Goal: Task Accomplishment & Management: Complete application form

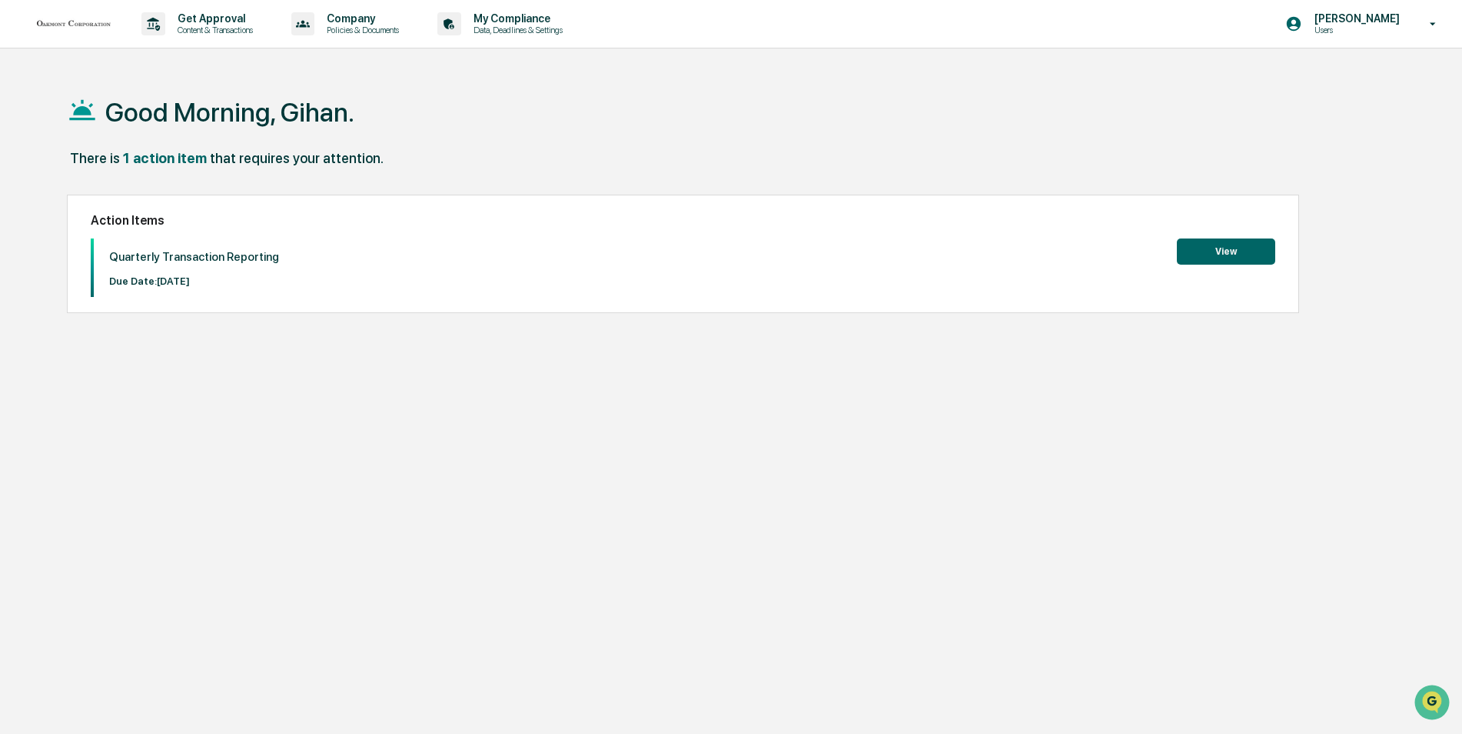
click at [1230, 252] on button "View" at bounding box center [1226, 251] width 98 height 26
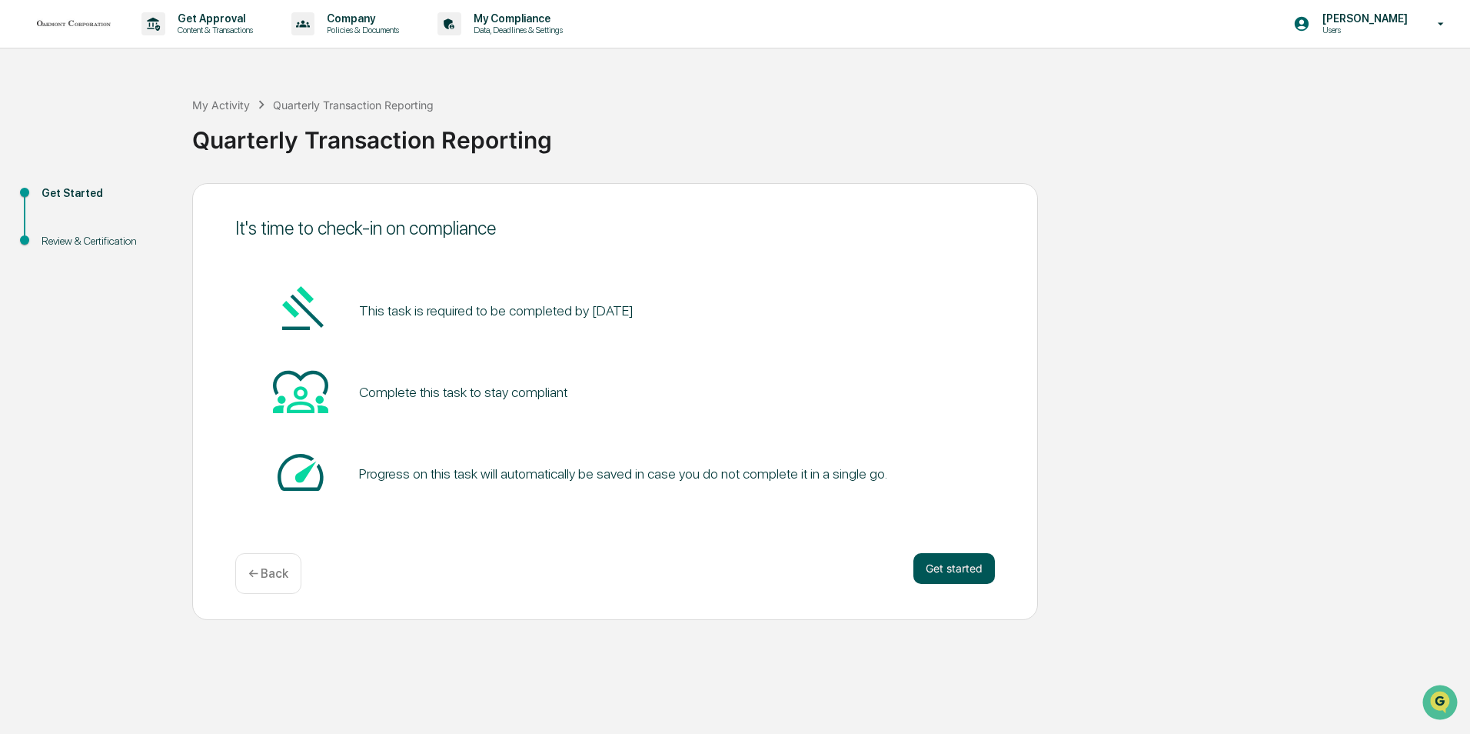
click at [953, 569] on button "Get started" at bounding box center [954, 568] width 82 height 31
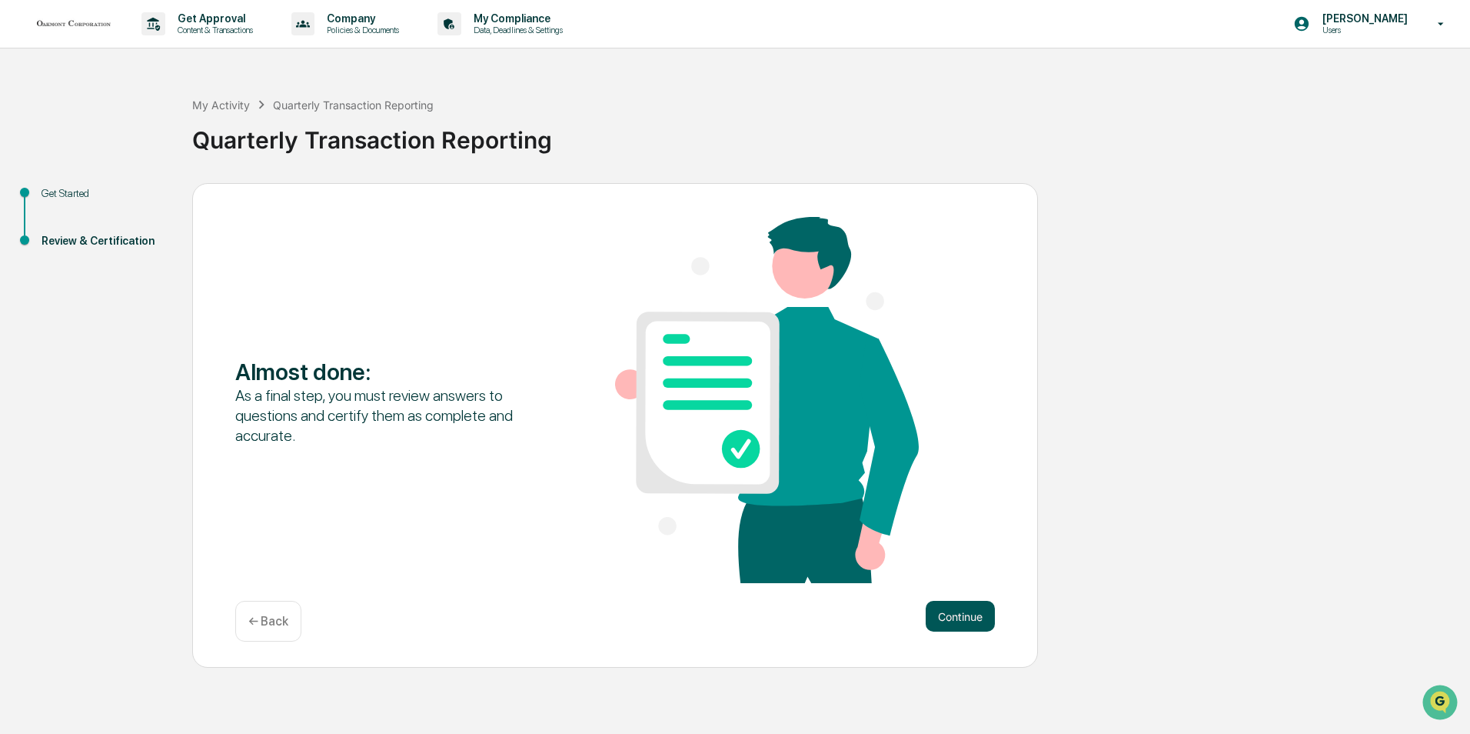
click at [966, 613] on button "Continue" at bounding box center [960, 616] width 69 height 31
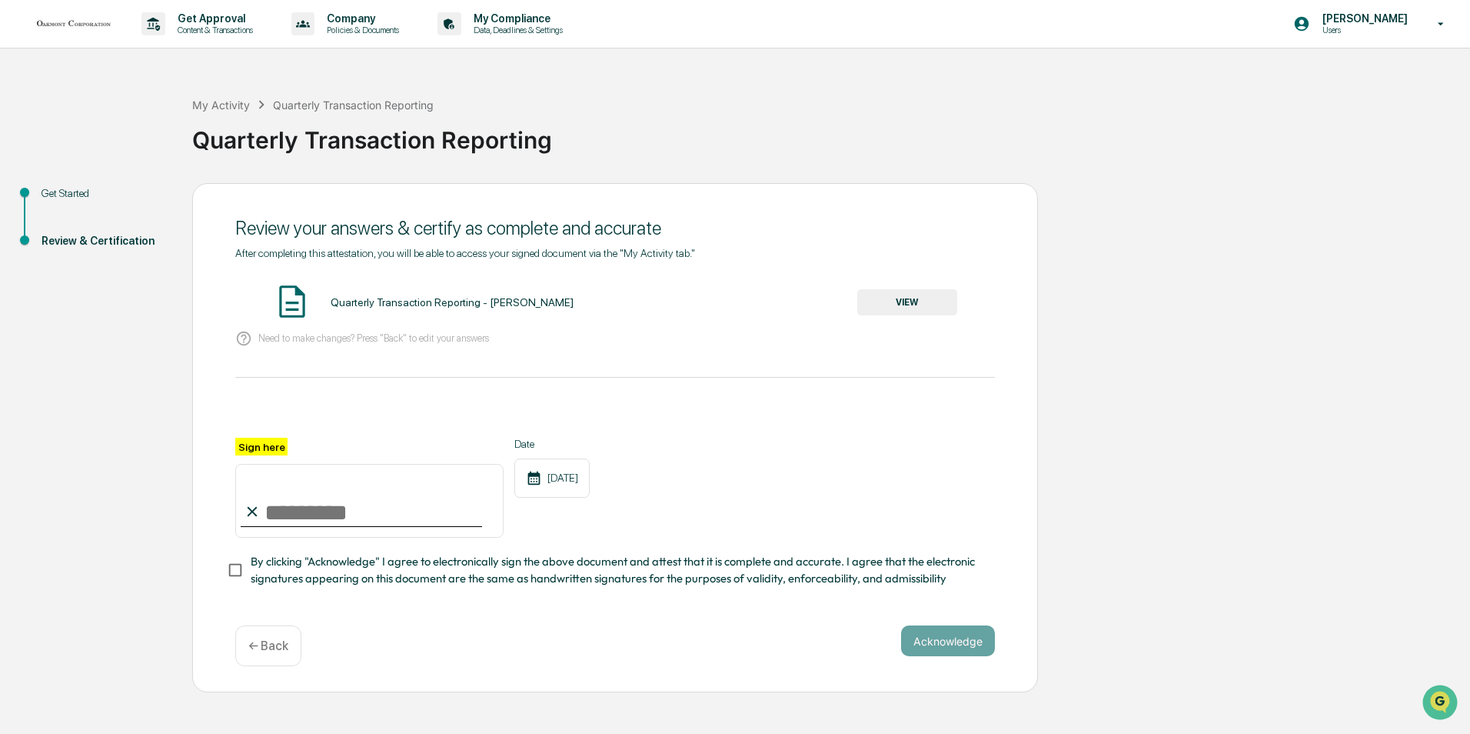
click at [905, 304] on button "VIEW" at bounding box center [907, 302] width 100 height 26
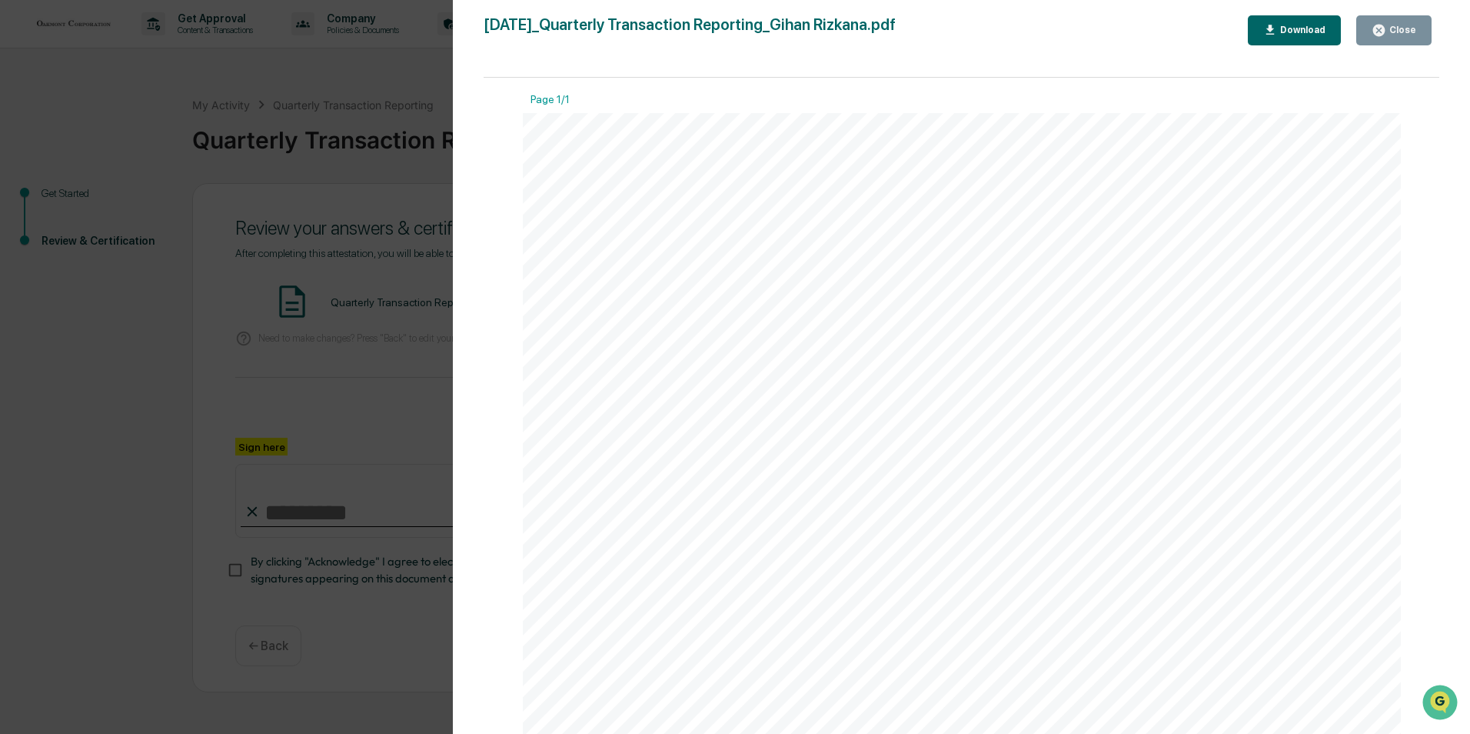
click at [1396, 38] on button "Close" at bounding box center [1393, 30] width 75 height 30
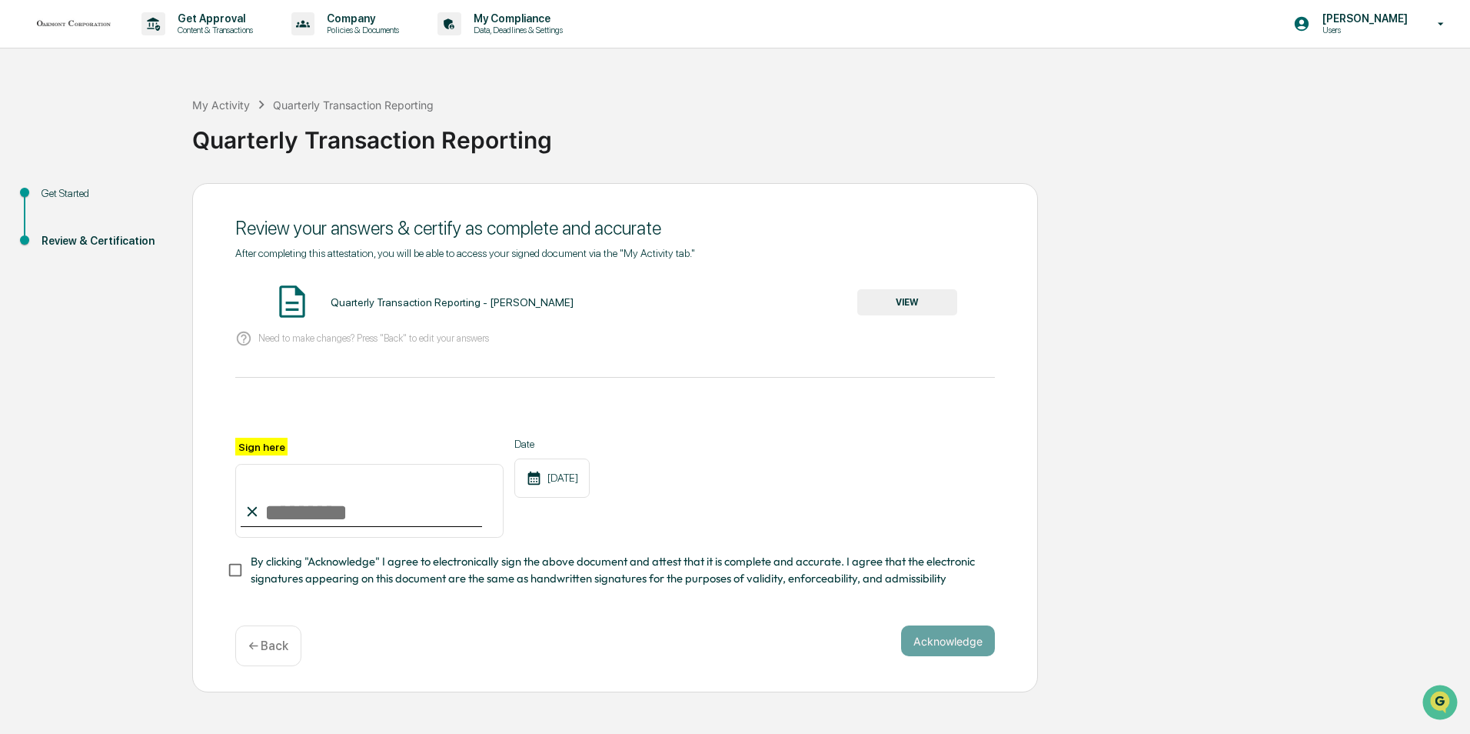
click at [894, 298] on button "VIEW" at bounding box center [907, 302] width 100 height 26
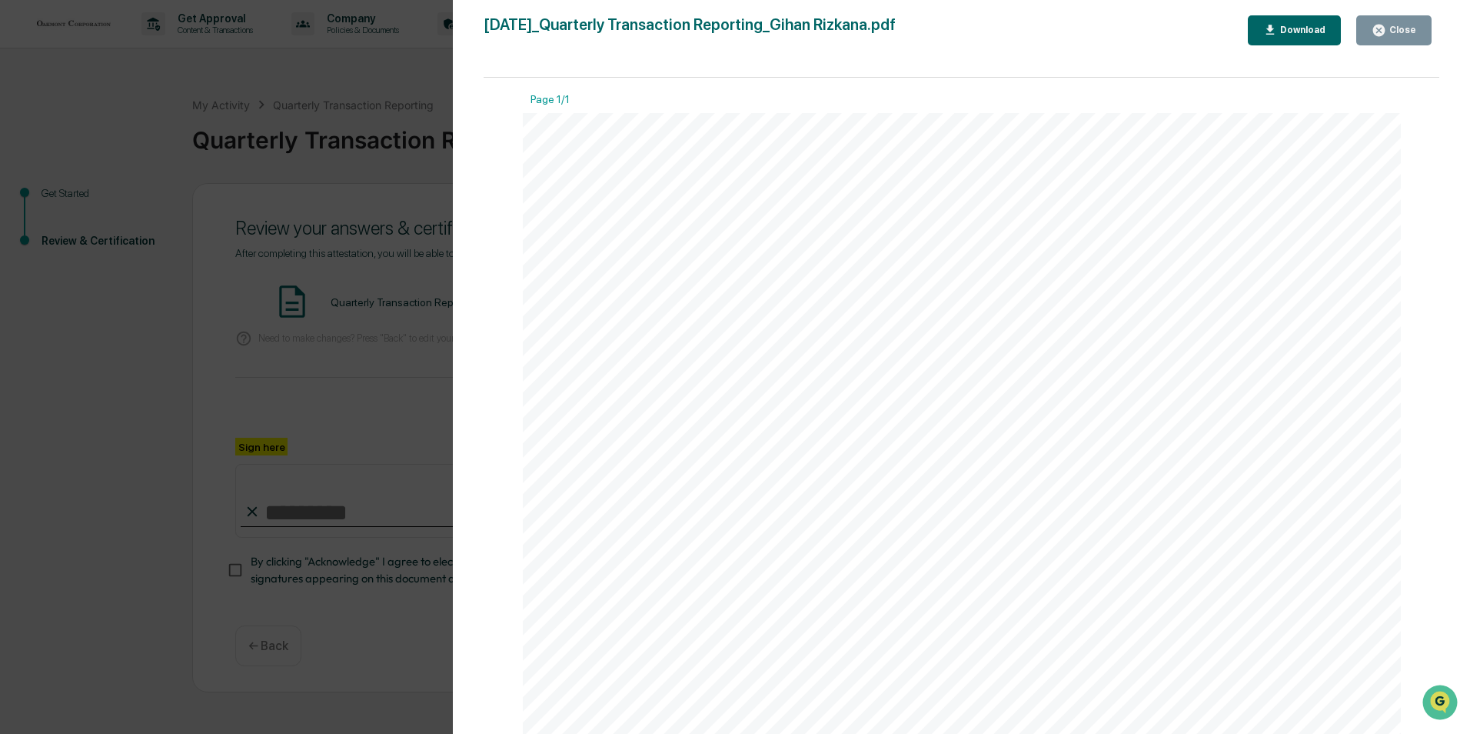
click at [1286, 35] on div "Download" at bounding box center [1301, 30] width 48 height 11
click at [1400, 32] on div "Close" at bounding box center [1401, 30] width 30 height 11
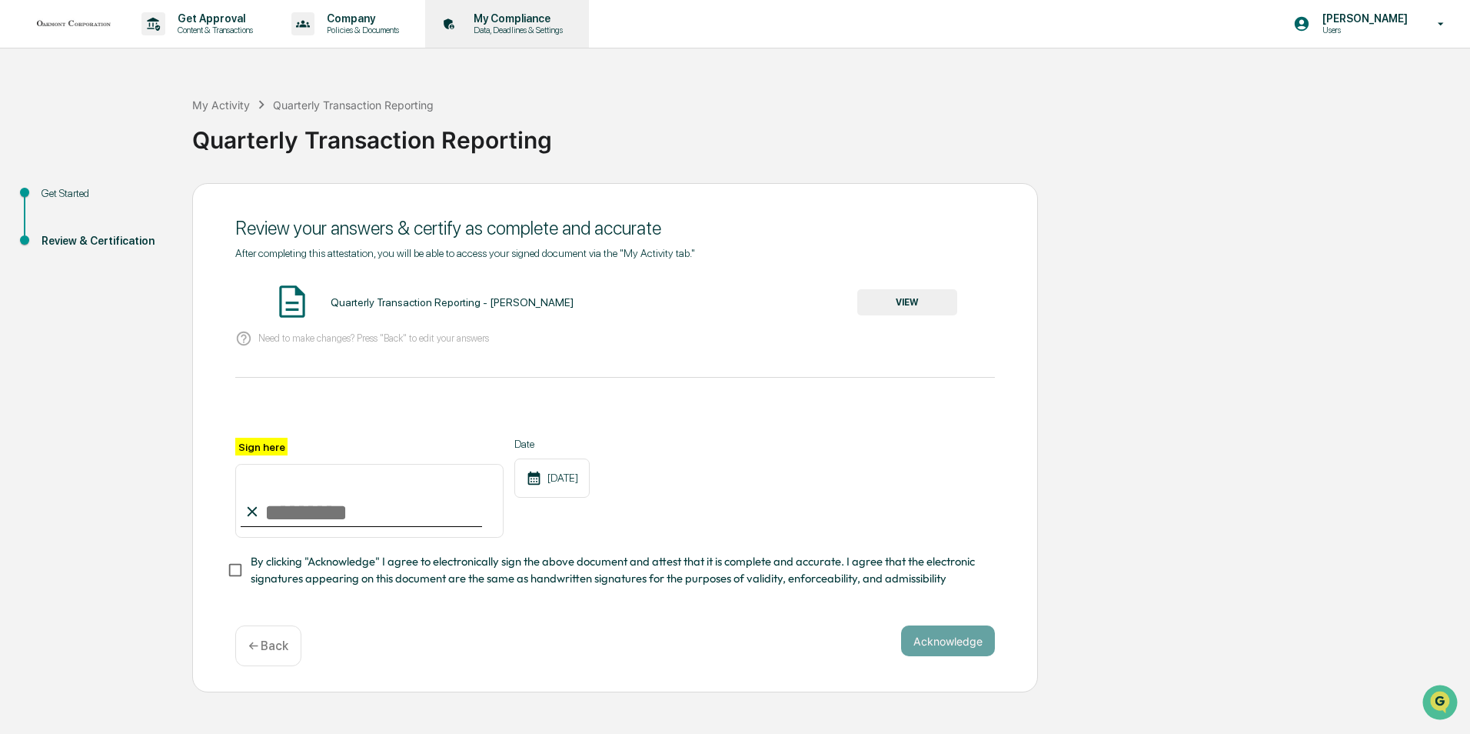
click at [505, 25] on p "Data, Deadlines & Settings" at bounding box center [515, 30] width 109 height 11
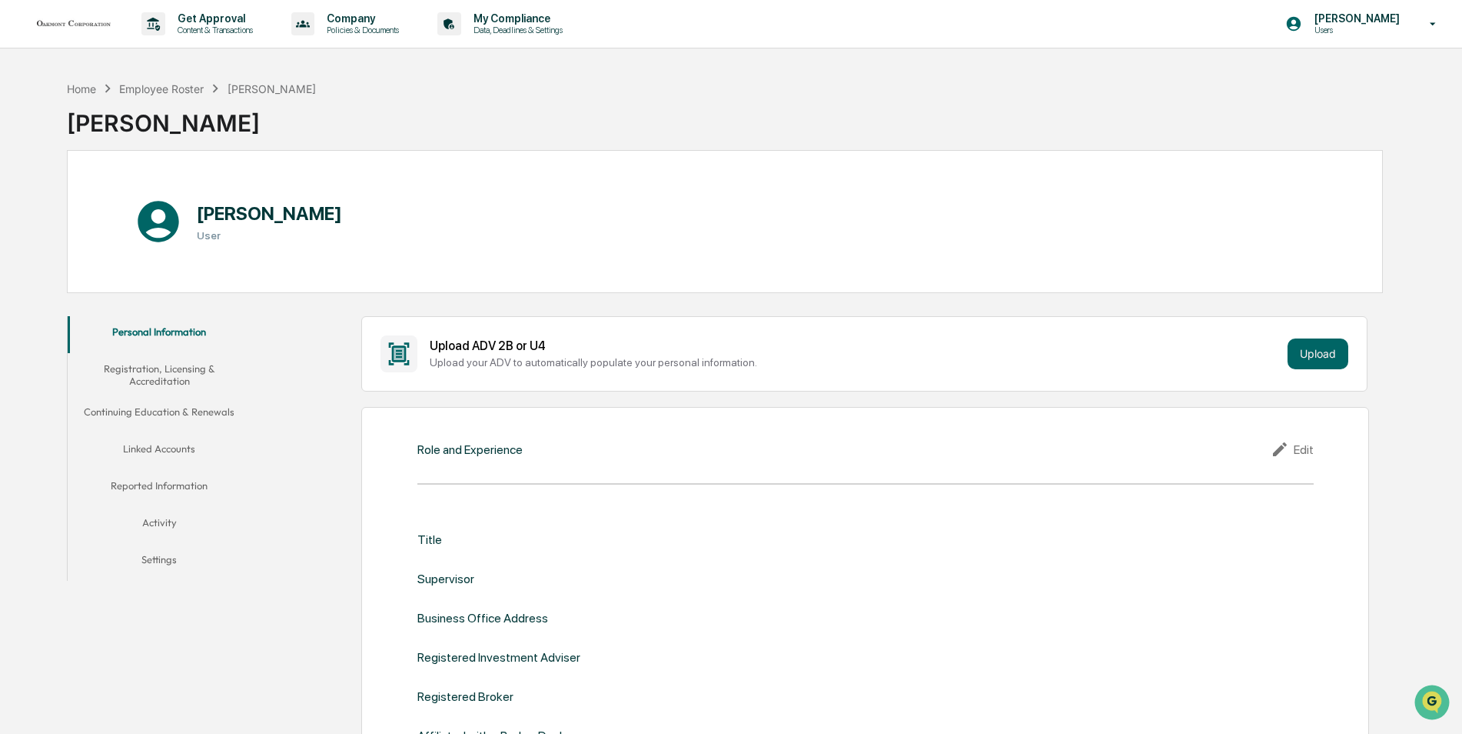
click at [158, 531] on button "Activity" at bounding box center [160, 525] width 184 height 37
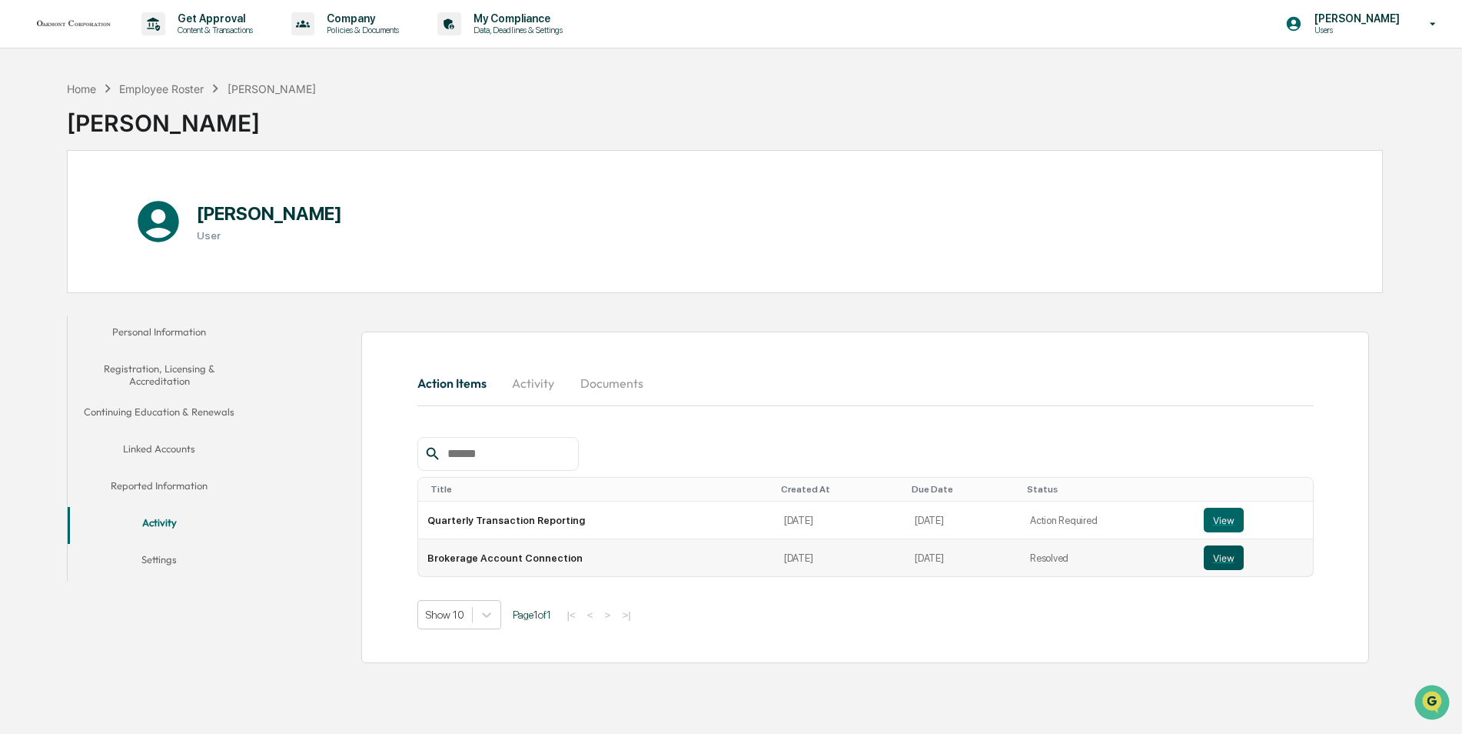
click at [1219, 557] on button "View" at bounding box center [1224, 557] width 40 height 25
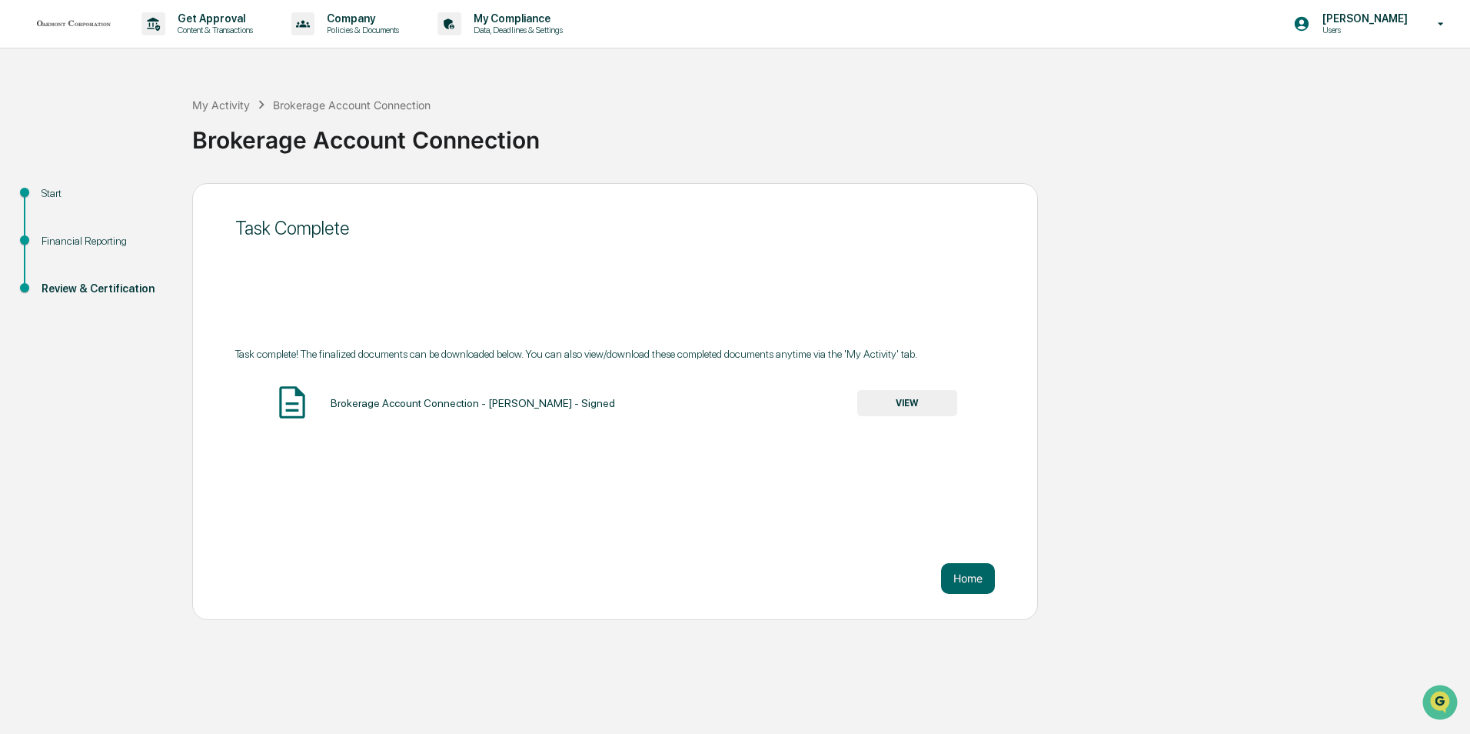
click at [894, 401] on button "VIEW" at bounding box center [907, 403] width 100 height 26
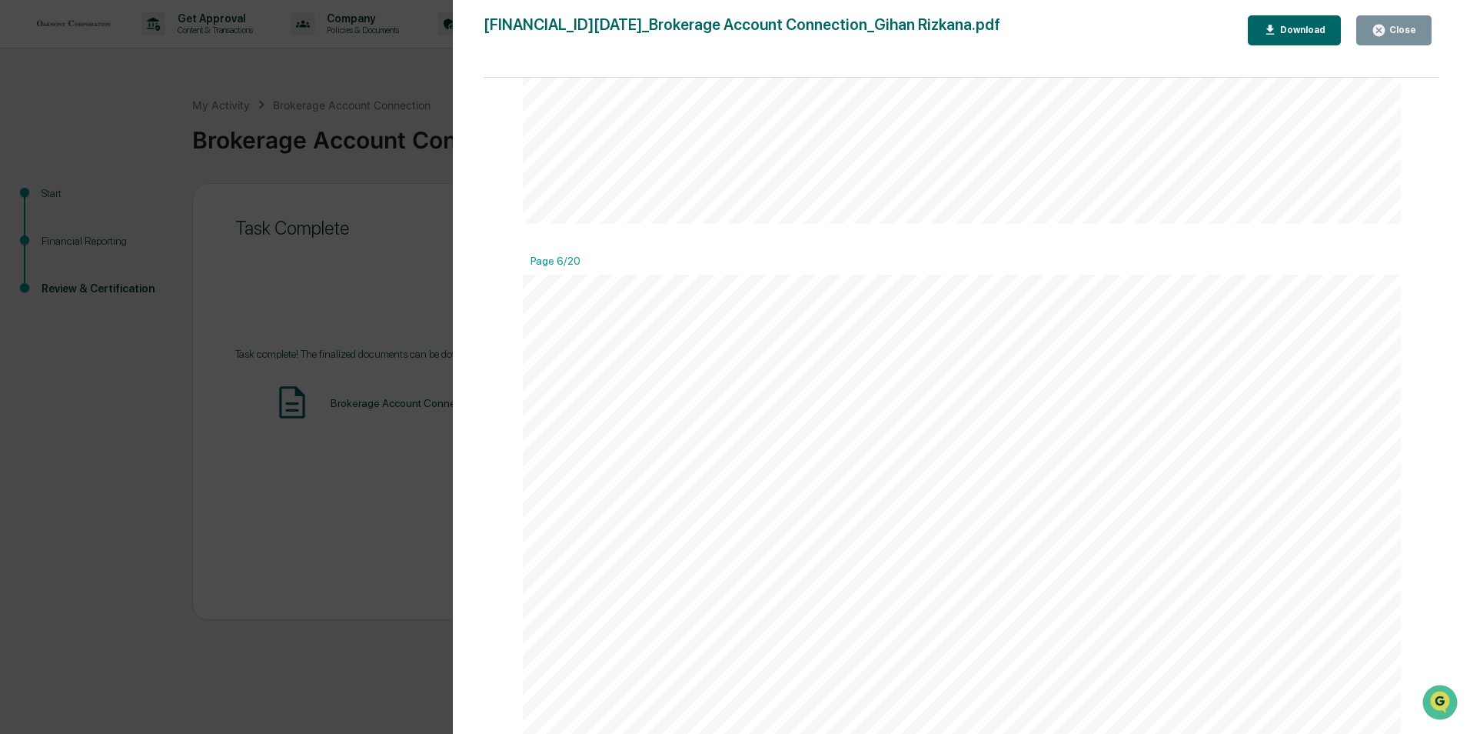
scroll to position [5844, 0]
click at [1406, 30] on div "Close" at bounding box center [1401, 30] width 30 height 11
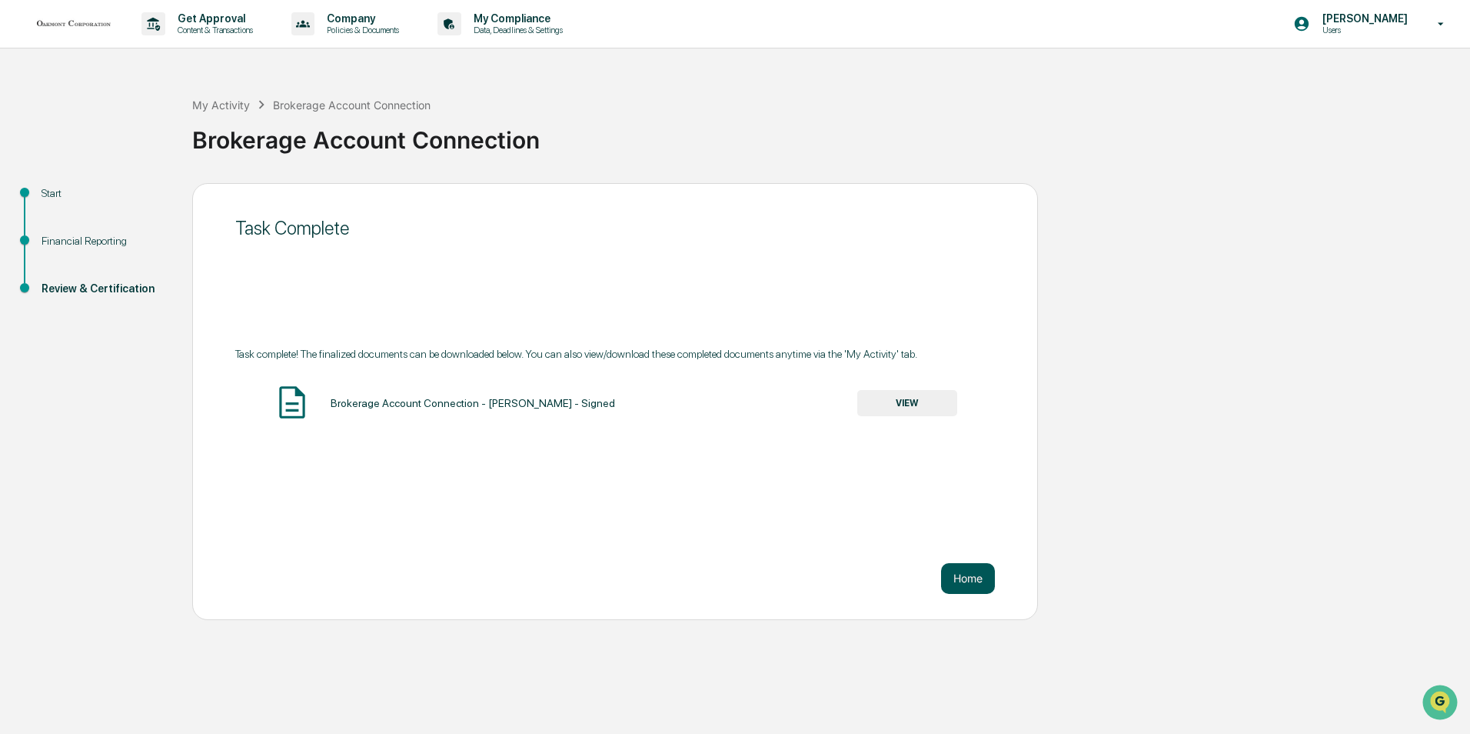
click at [969, 580] on button "Home" at bounding box center [968, 578] width 54 height 31
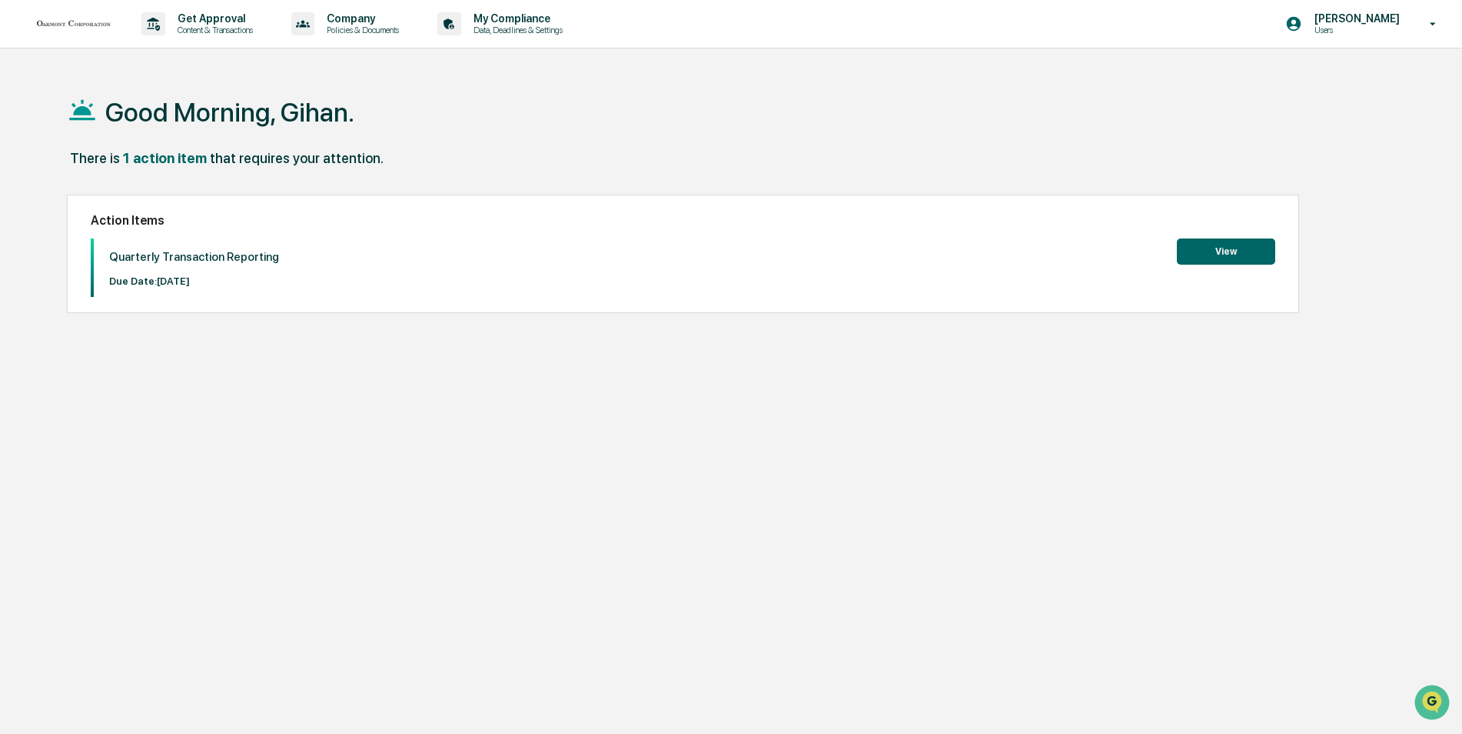
click at [1223, 251] on button "View" at bounding box center [1226, 251] width 98 height 26
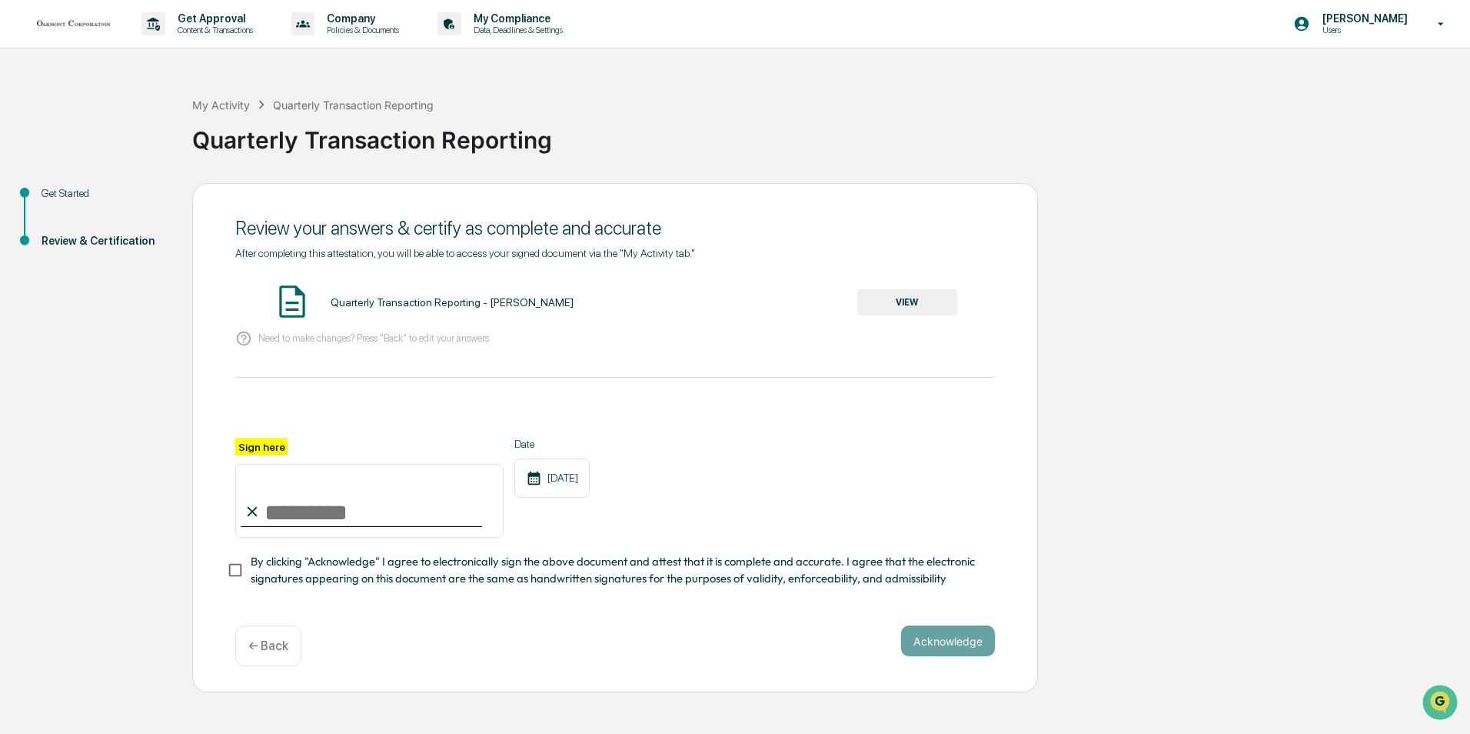
click at [905, 303] on button "VIEW" at bounding box center [907, 302] width 100 height 26
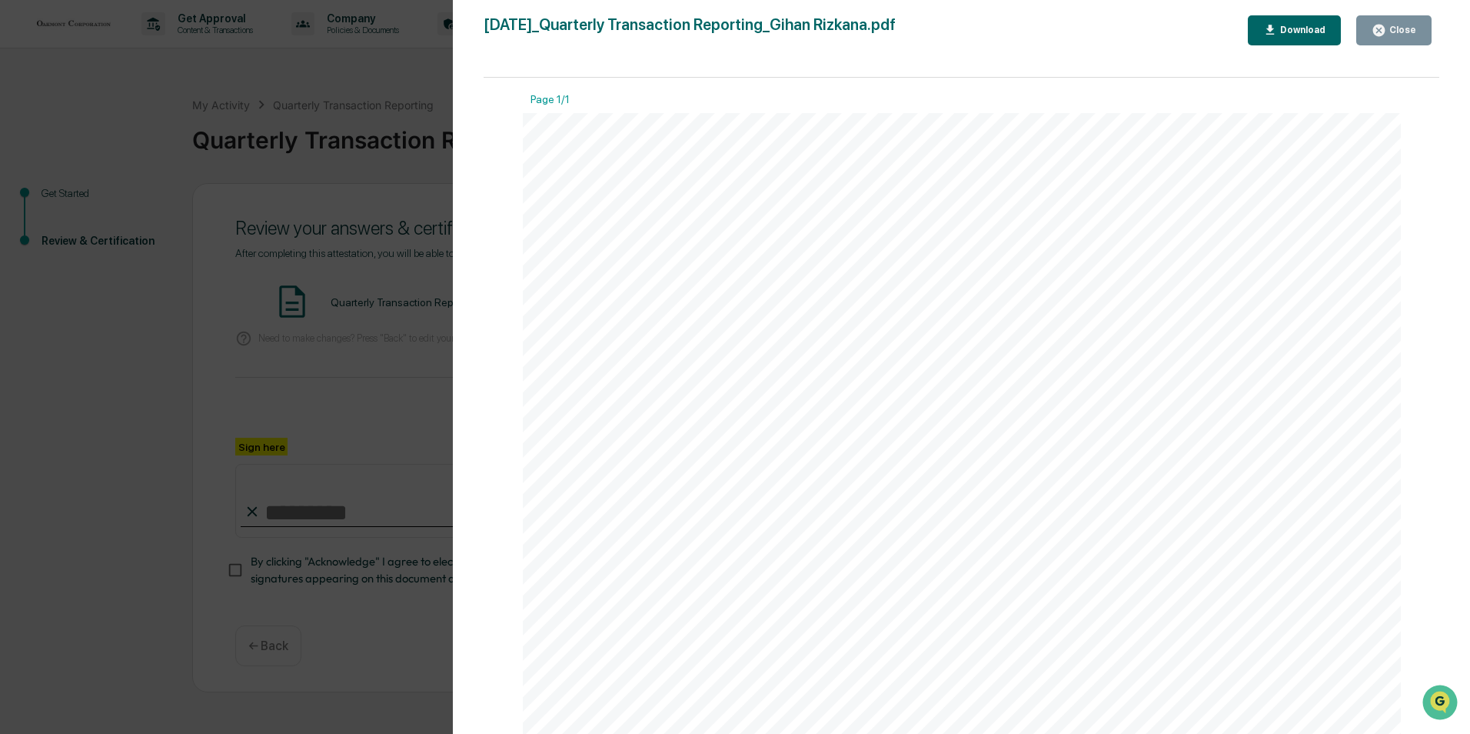
click at [1400, 33] on div "Close" at bounding box center [1401, 30] width 30 height 11
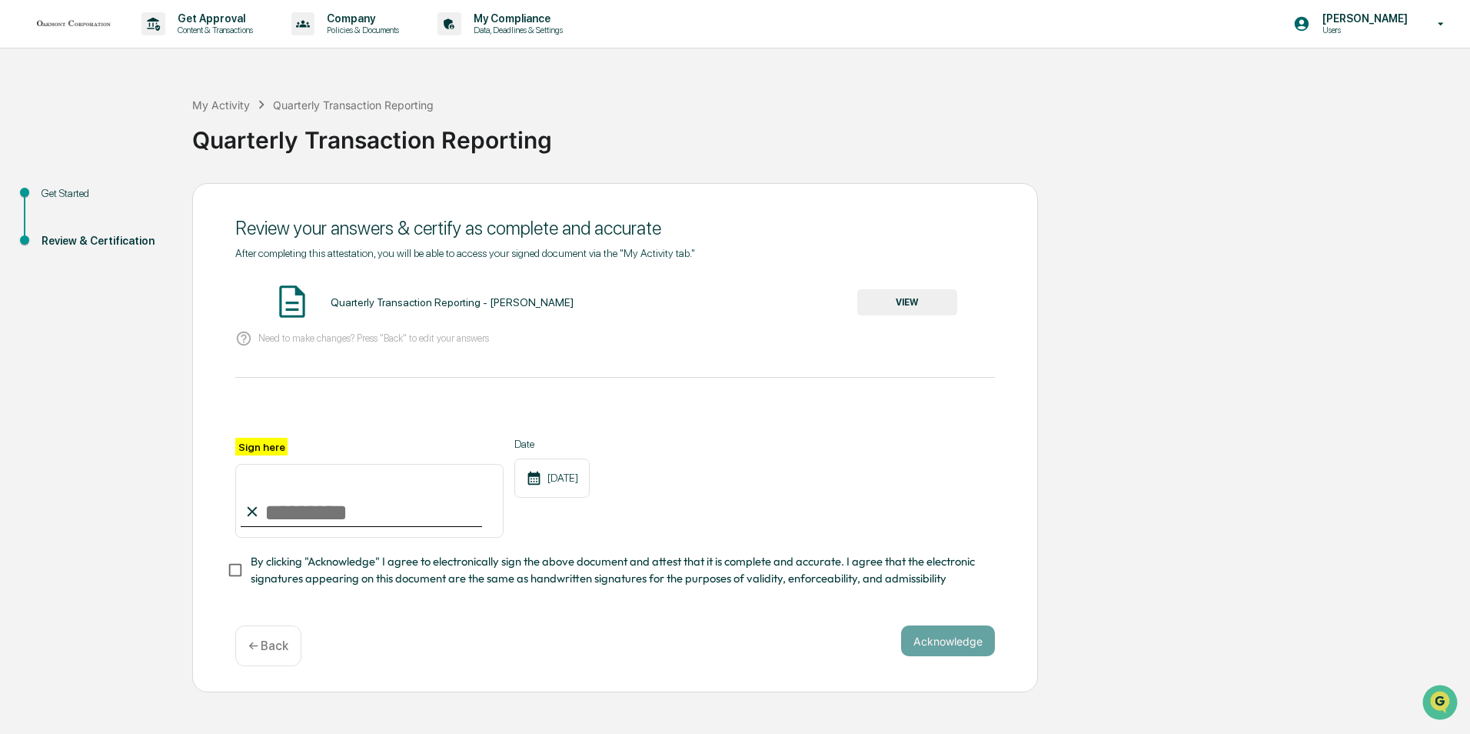
click at [280, 512] on input "Sign here" at bounding box center [369, 501] width 268 height 74
type input "**********"
click at [911, 307] on button "VIEW" at bounding box center [907, 302] width 100 height 26
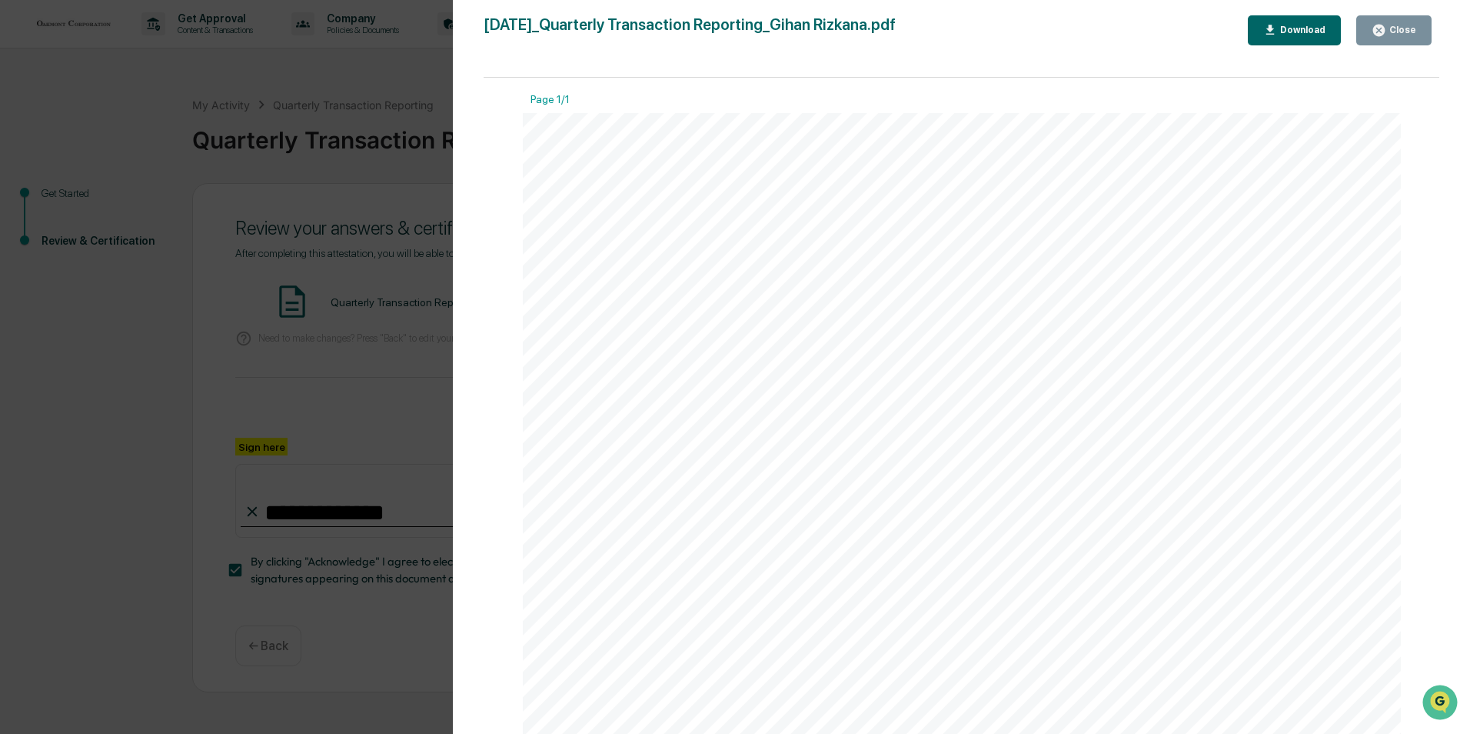
click at [1393, 33] on div "Close" at bounding box center [1401, 30] width 30 height 11
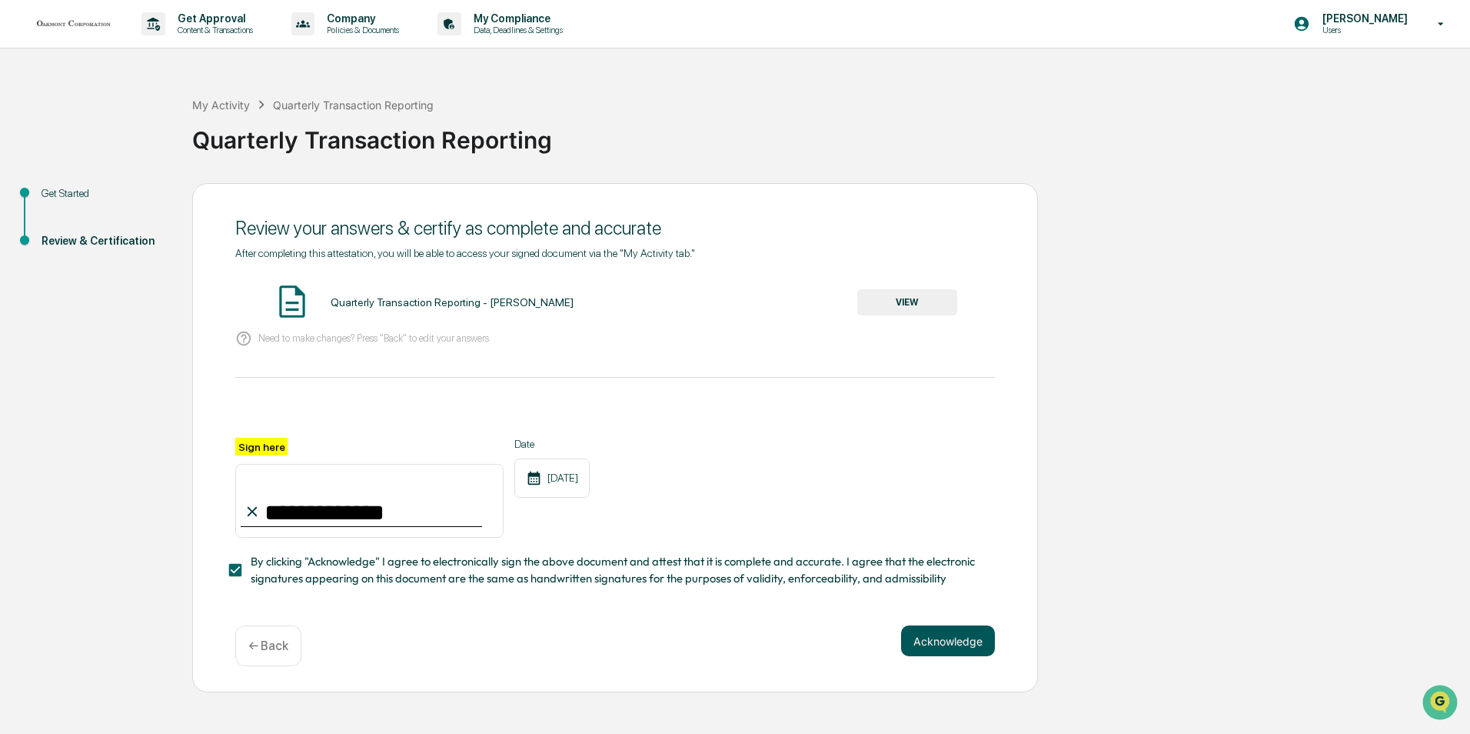
click at [949, 644] on button "Acknowledge" at bounding box center [948, 640] width 94 height 31
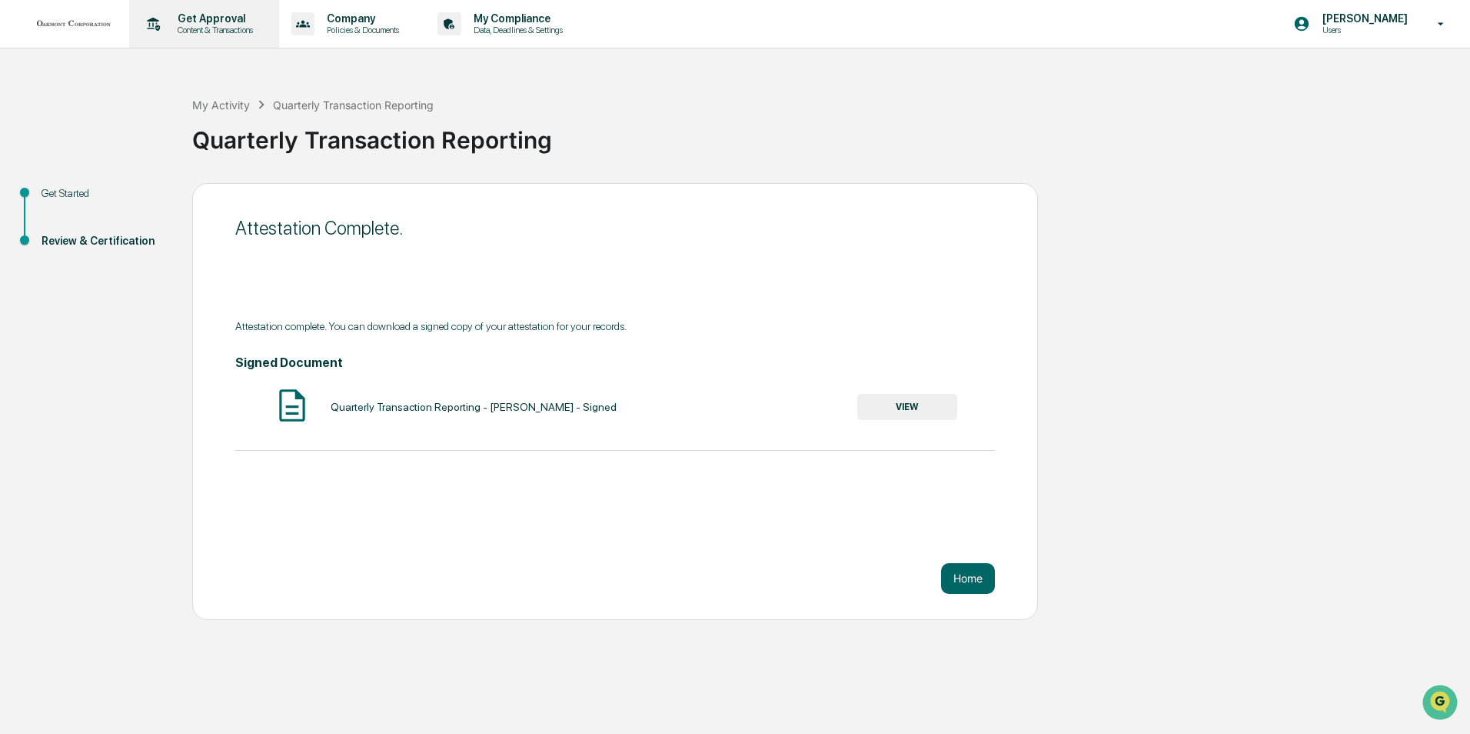
click at [199, 9] on div "Get Approval Content & Transactions" at bounding box center [202, 24] width 135 height 48
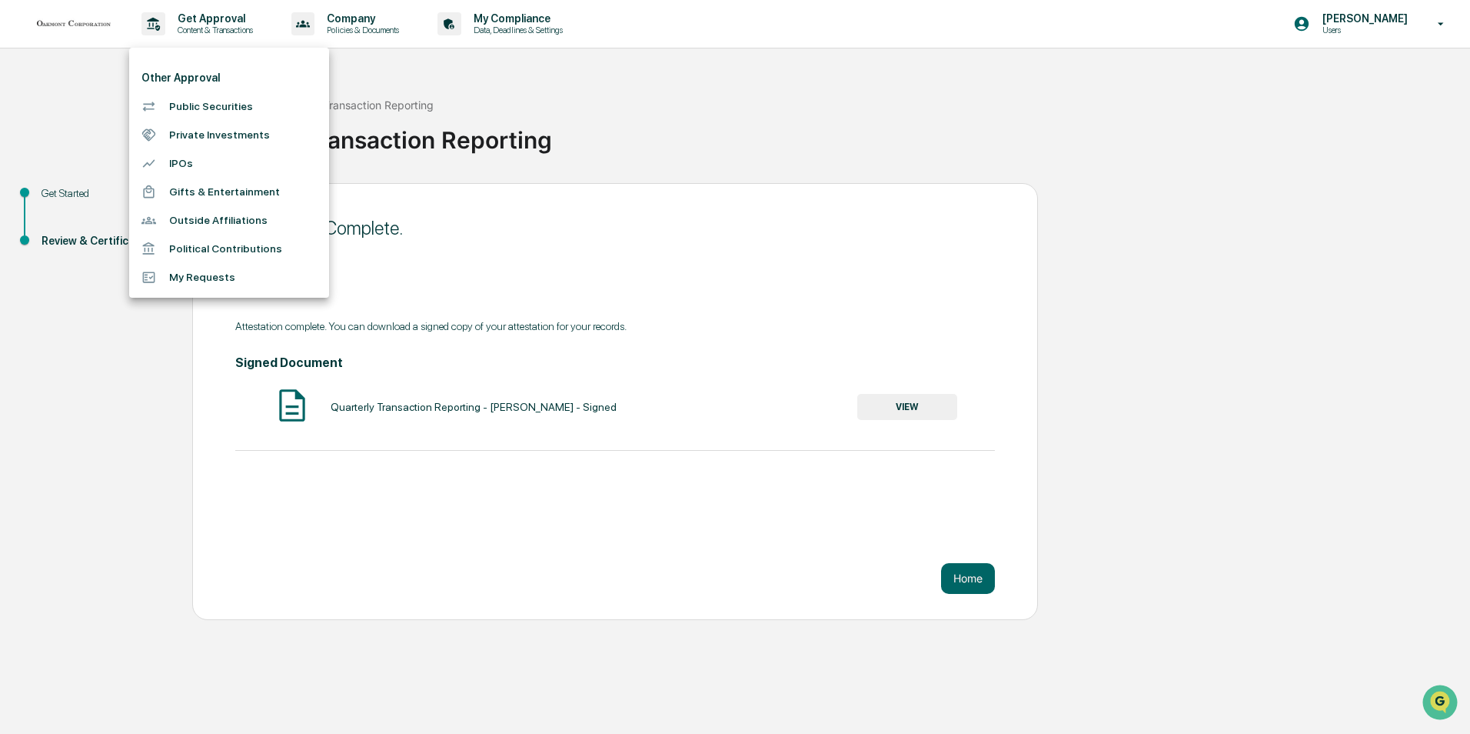
click at [238, 105] on li "Public Securities" at bounding box center [229, 106] width 200 height 28
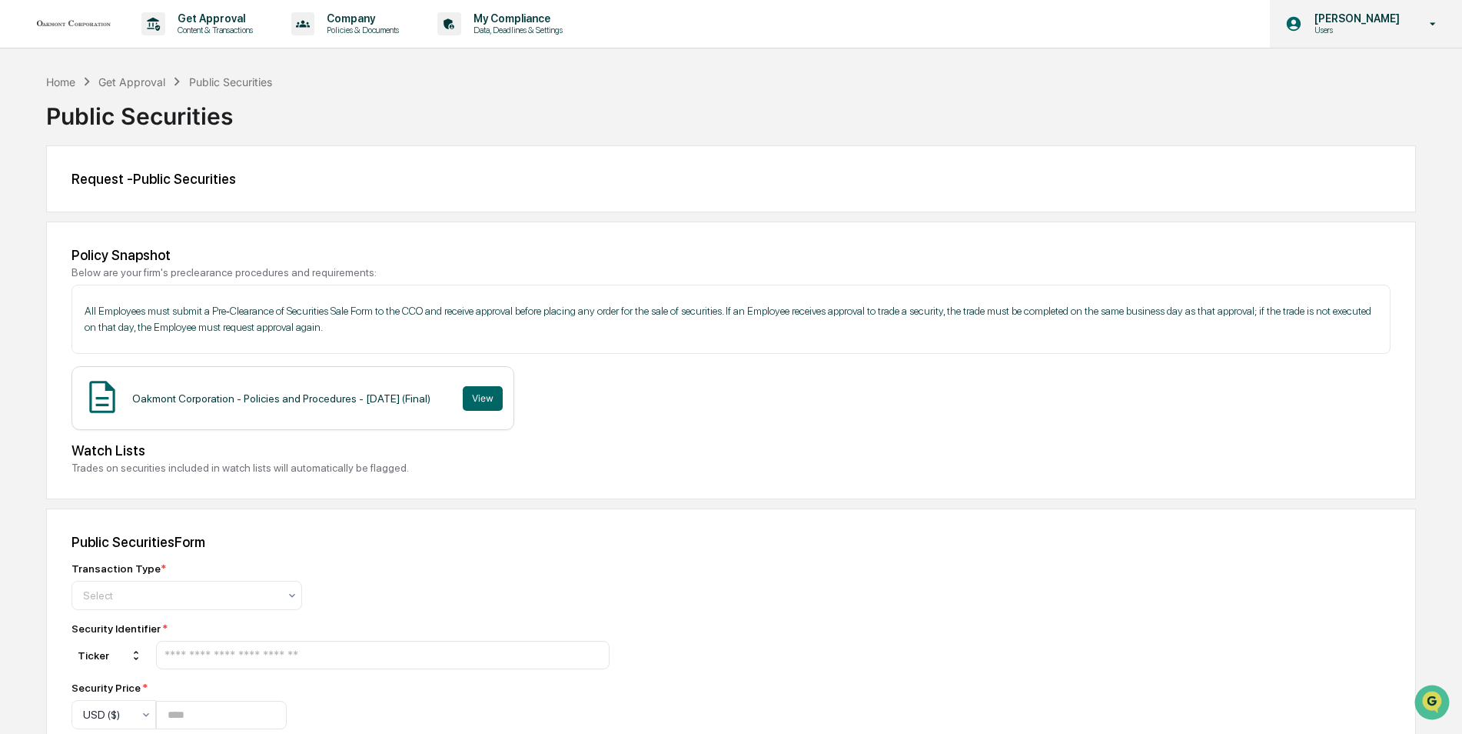
click at [1430, 22] on icon at bounding box center [1433, 24] width 27 height 15
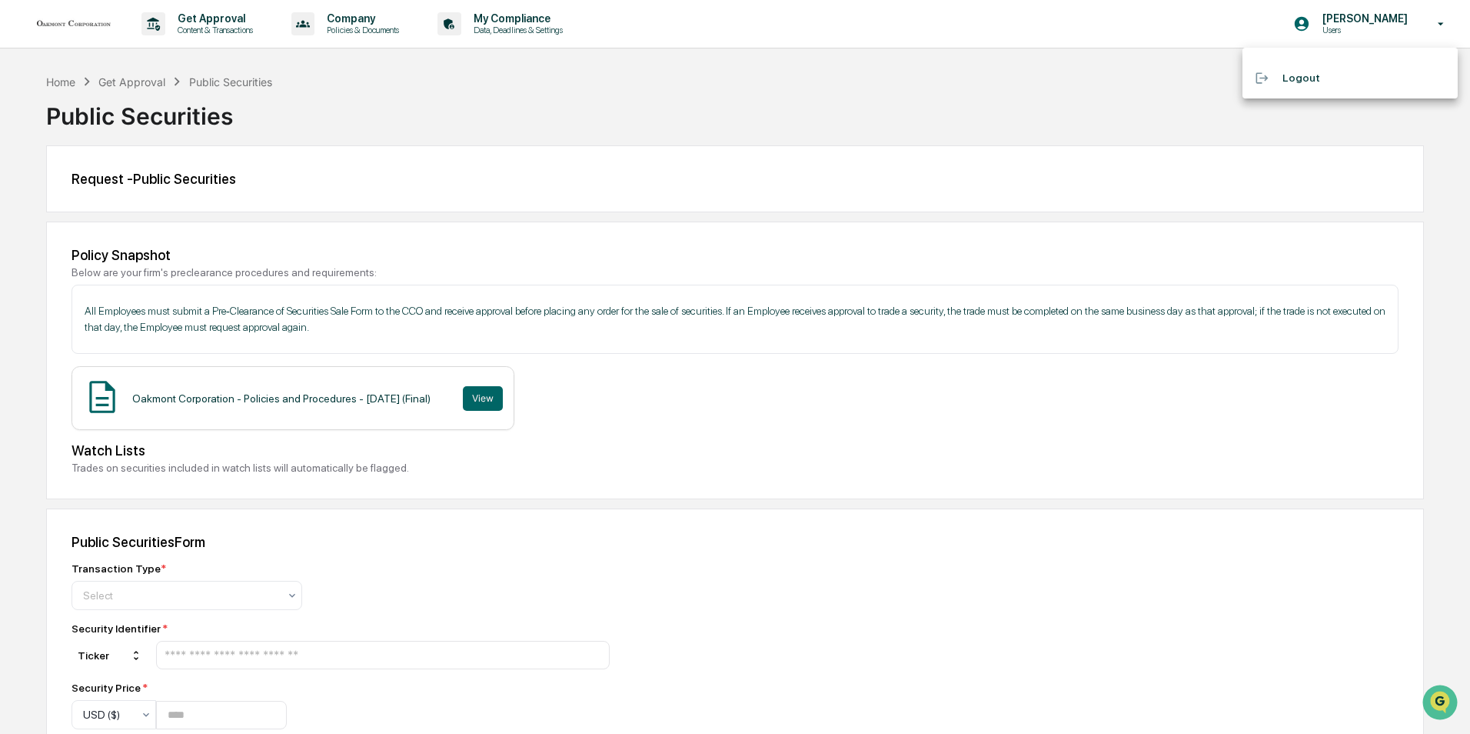
click at [1292, 83] on li "Logout" at bounding box center [1350, 78] width 215 height 28
